Goal: Task Accomplishment & Management: Manage account settings

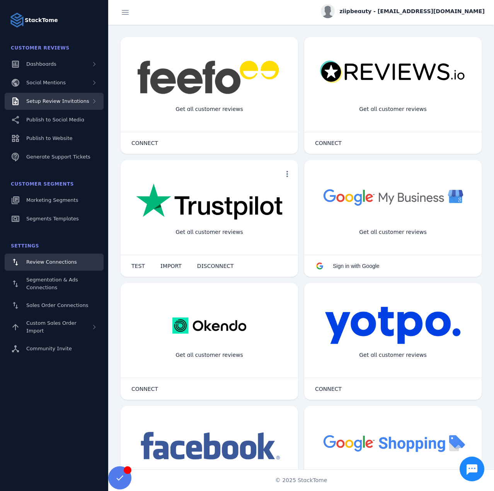
click at [49, 104] on div "Setup Review Invitations" at bounding box center [57, 101] width 63 height 8
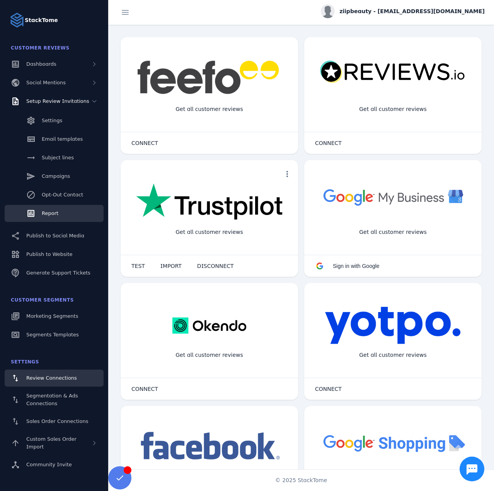
click at [65, 217] on link "Report" at bounding box center [54, 213] width 99 height 17
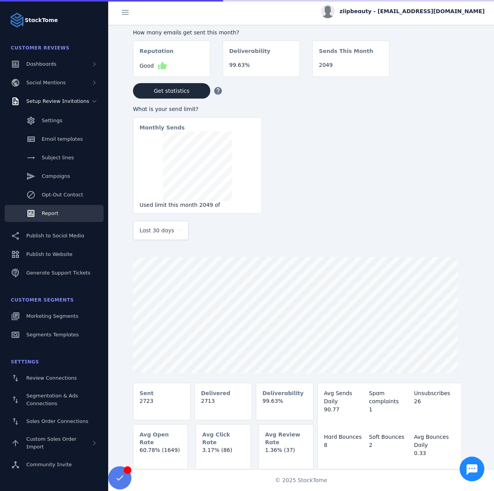
click at [157, 237] on div "Last 30 days" at bounding box center [161, 230] width 43 height 19
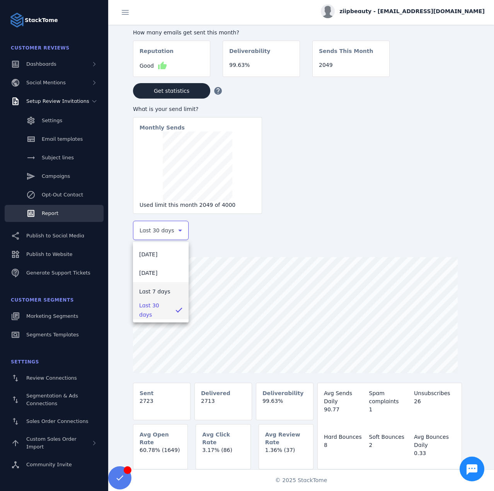
click at [156, 296] on mat-option "Last 7 days" at bounding box center [161, 291] width 56 height 19
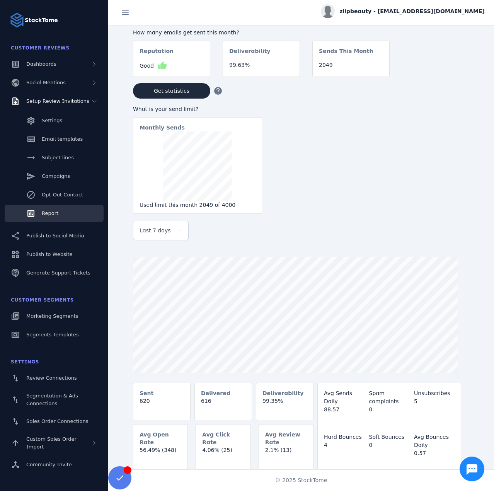
click at [432, 9] on span "ziipbeauty - [EMAIL_ADDRESS][DOMAIN_NAME]" at bounding box center [411, 11] width 145 height 8
click at [453, 79] on span "Sign out" at bounding box center [460, 74] width 22 height 9
